Goal: Transaction & Acquisition: Download file/media

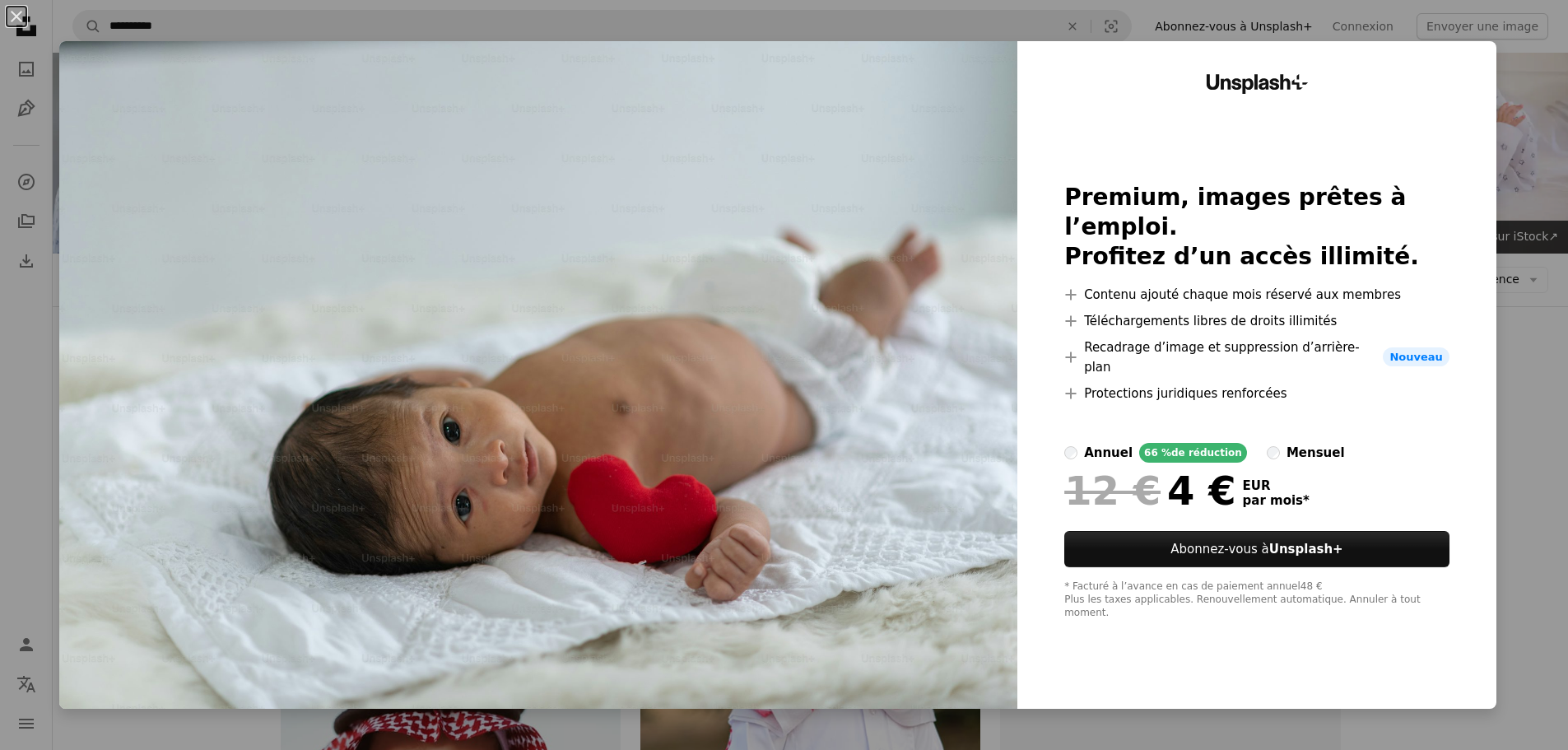
scroll to position [1316, 0]
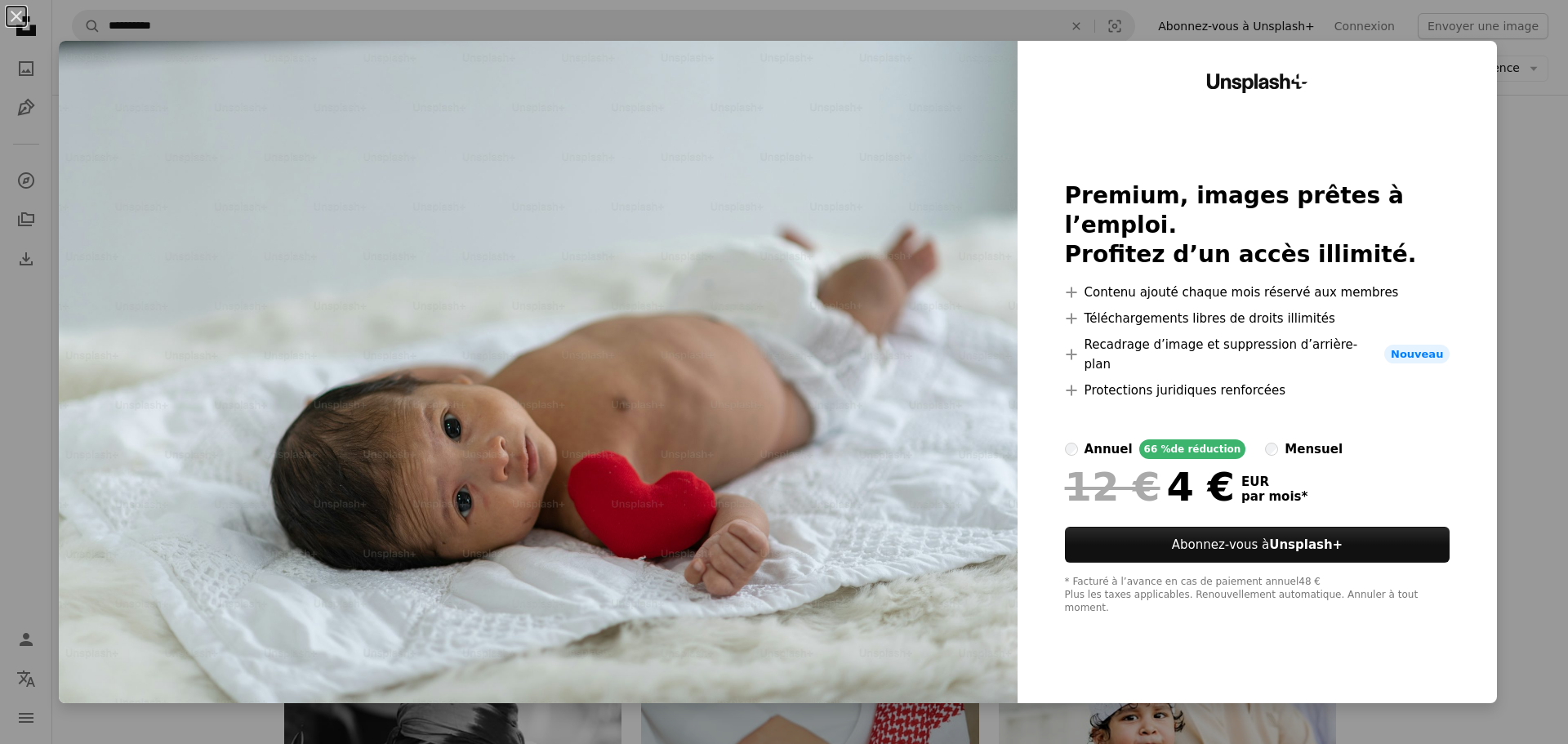
click at [1496, 153] on div "An X shape Unsplash+ Premium, images prêtes à l’emploi. Profitez d’un accès ill…" at bounding box center [784, 372] width 1568 height 744
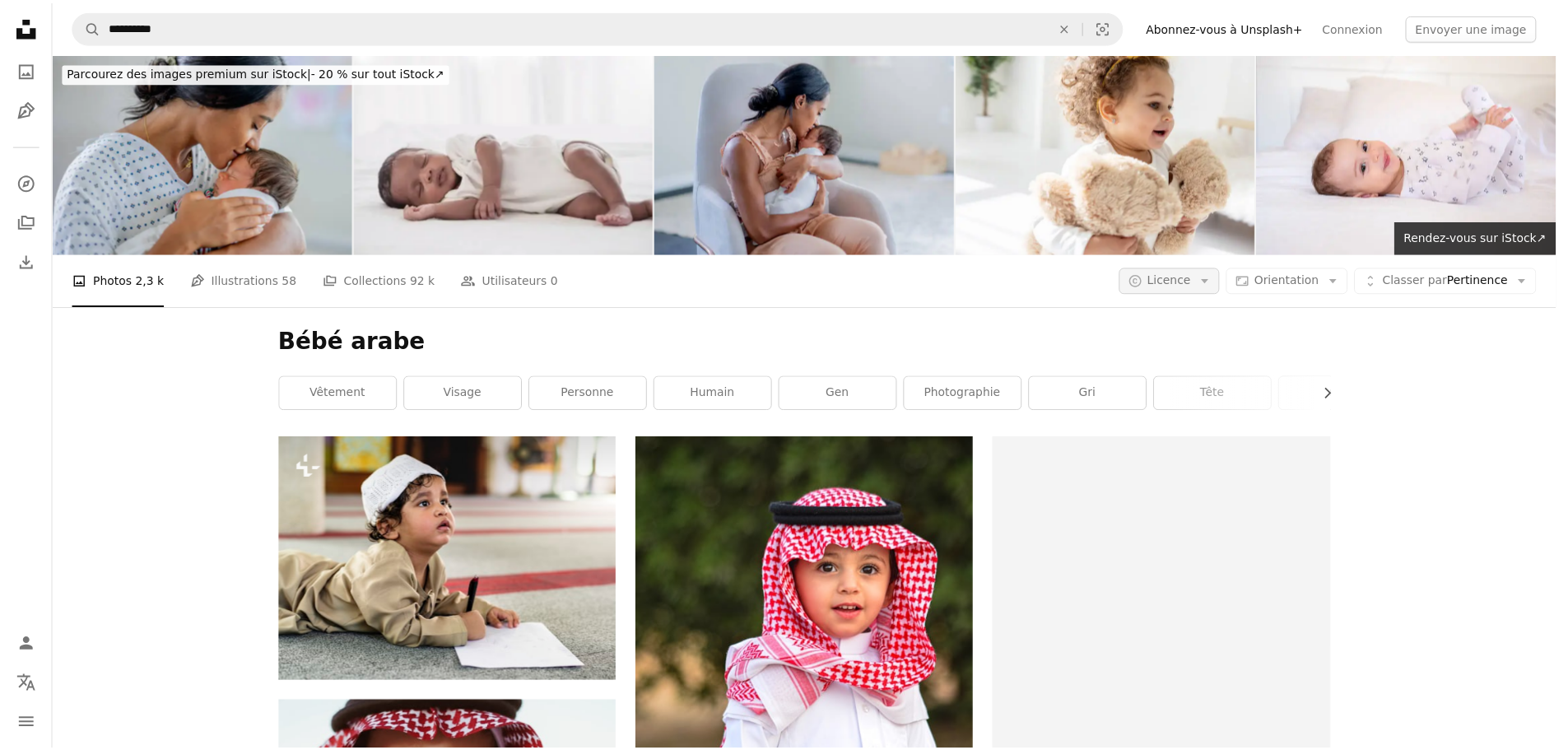
scroll to position [1316, 0]
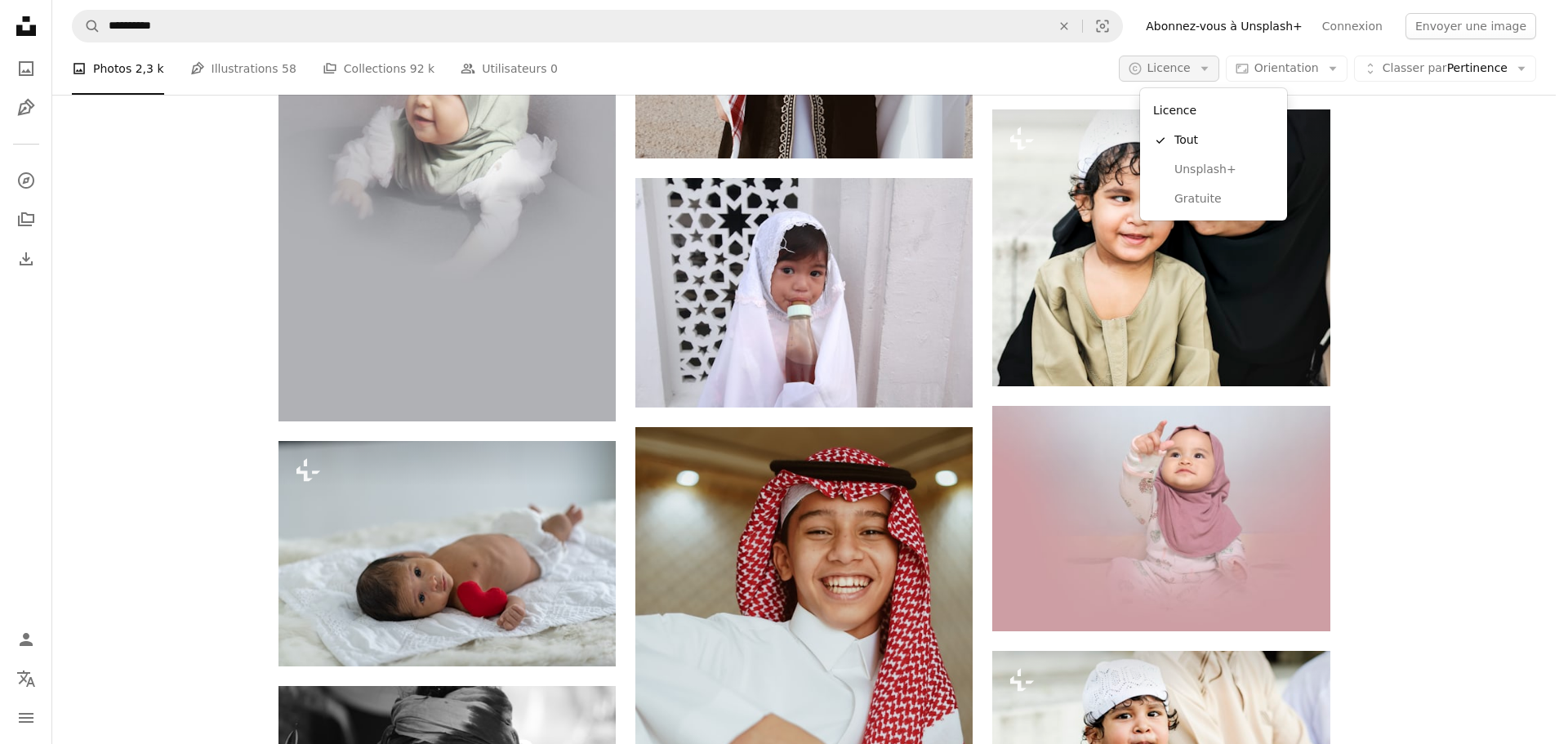
click at [1187, 70] on span "Licence" at bounding box center [1169, 68] width 44 height 13
click at [1194, 201] on span "Gratuite" at bounding box center [1224, 199] width 100 height 16
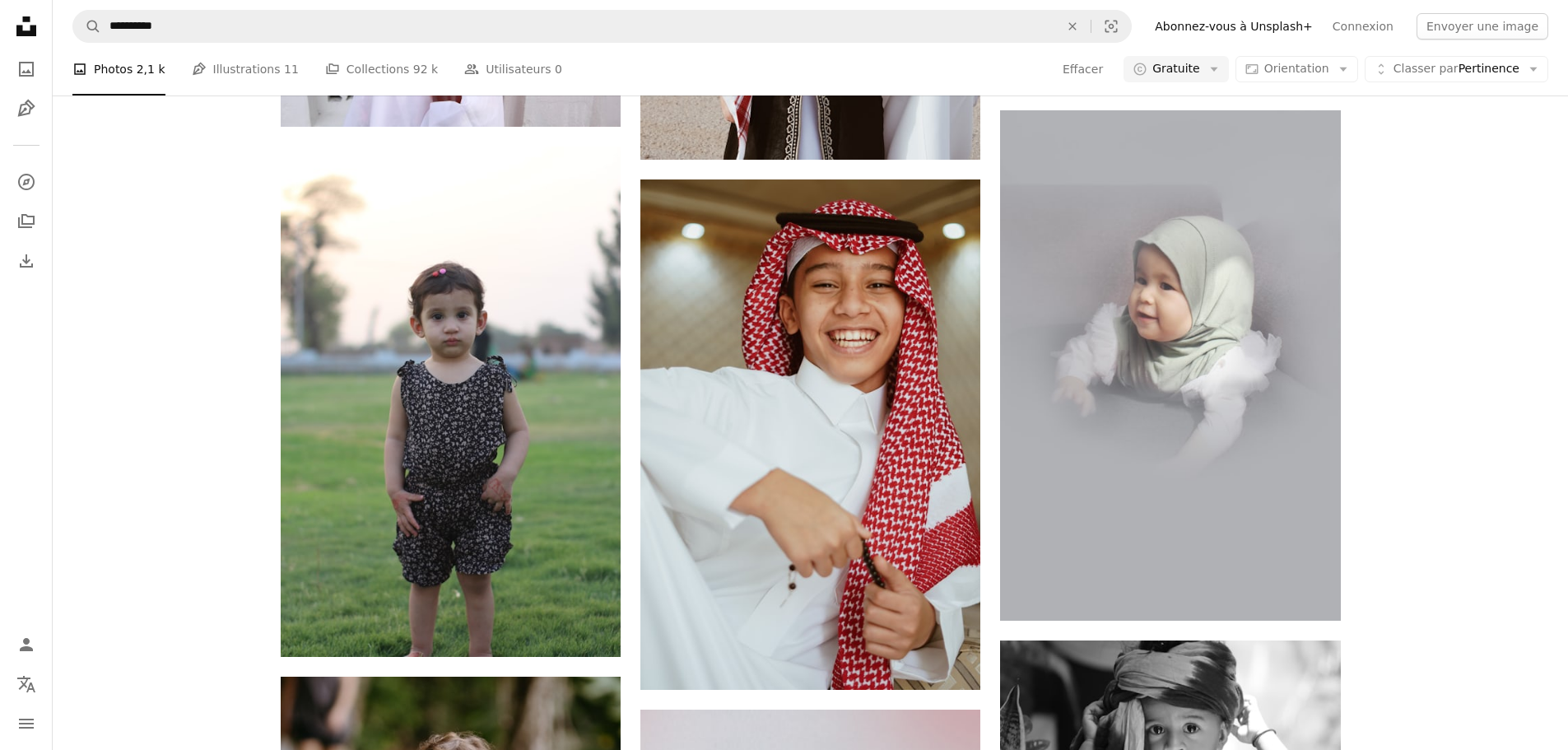
scroll to position [1646, 0]
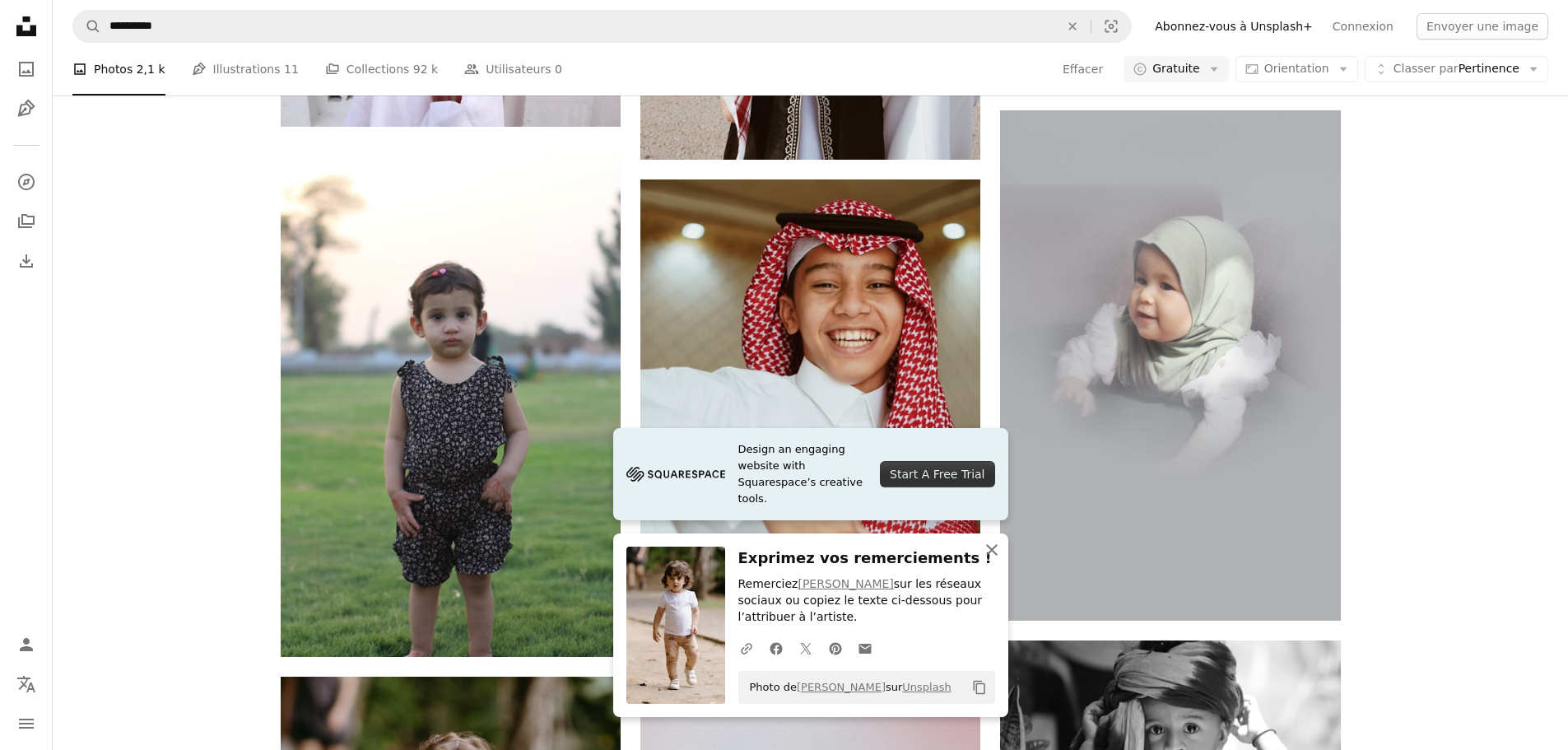
click at [995, 551] on icon "An X shape" at bounding box center [992, 550] width 20 height 20
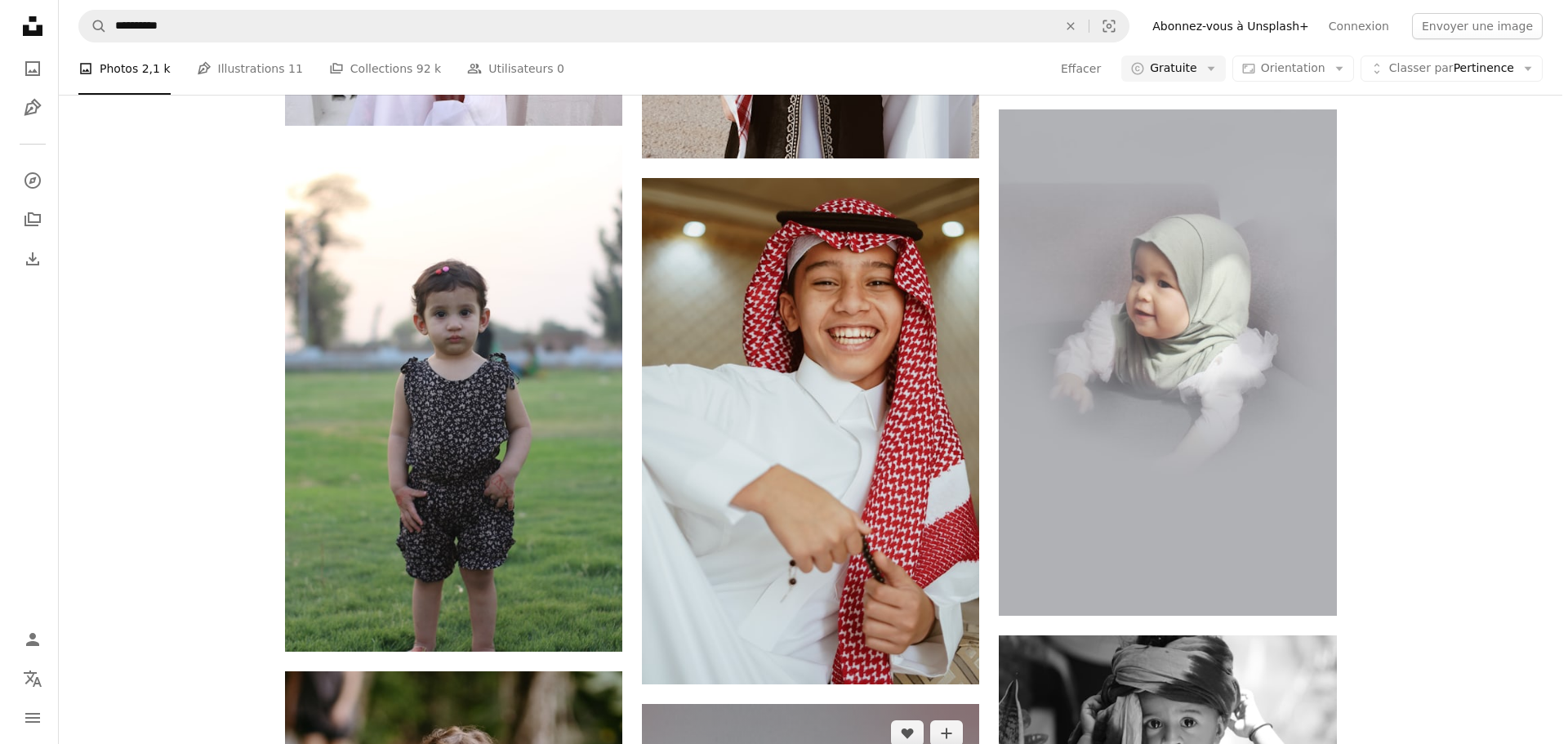
scroll to position [1387, 0]
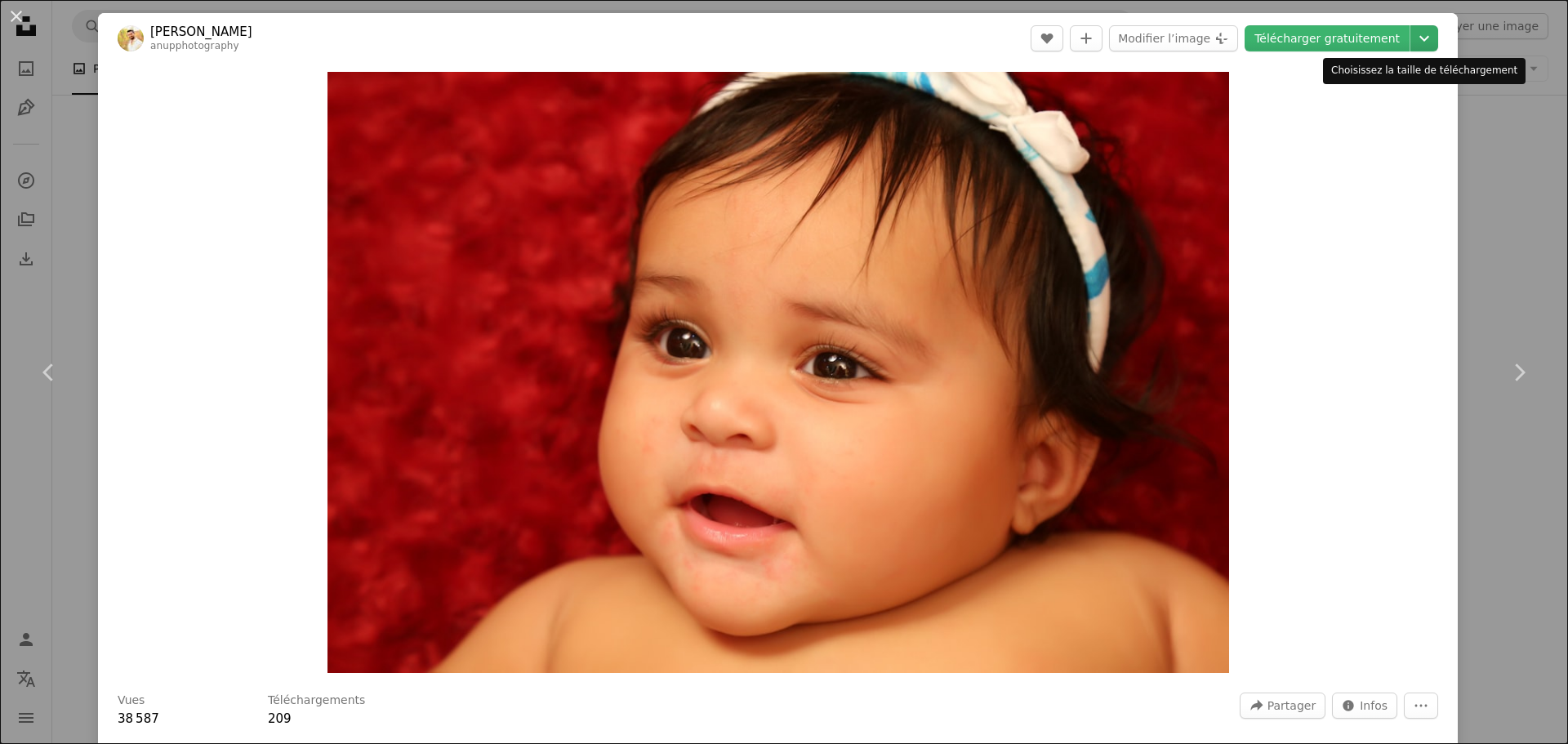
click at [1411, 45] on icon "Chevron down" at bounding box center [1424, 39] width 26 height 20
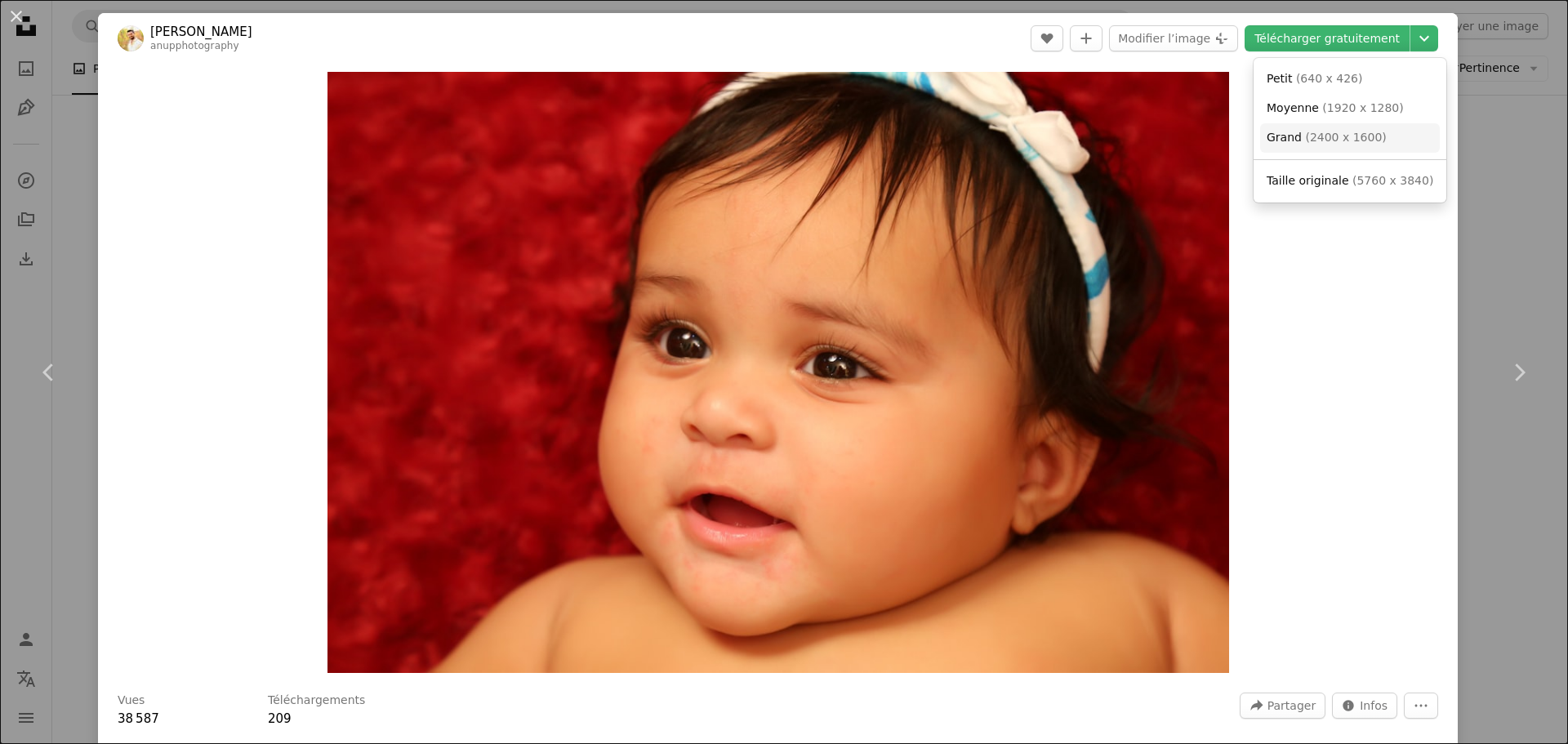
click at [1346, 141] on span "( 2400 x 1600 )" at bounding box center [1344, 137] width 81 height 13
